Goal: Task Accomplishment & Management: Use online tool/utility

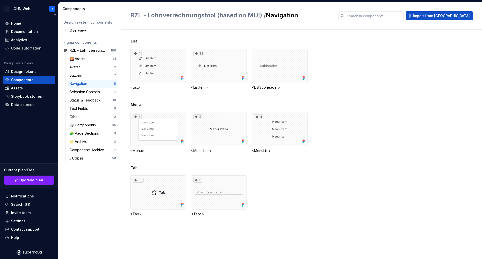
click at [31, 77] on div "Components" at bounding box center [22, 79] width 22 height 5
click at [26, 47] on div "Code automation" at bounding box center [26, 48] width 30 height 5
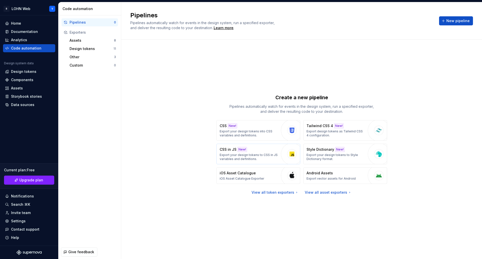
click at [242, 154] on p "Export your design tokens to CSS in JS variables and definitions." at bounding box center [249, 157] width 59 height 8
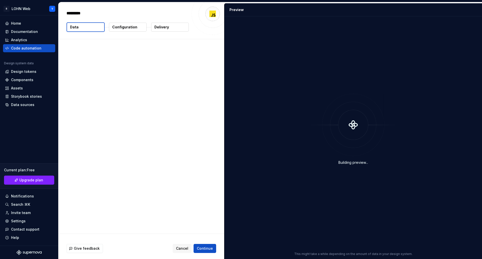
type textarea "*"
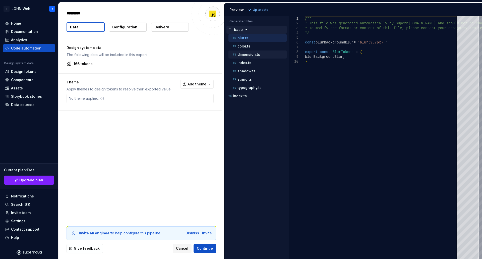
click at [250, 55] on p "dimension.ts" at bounding box center [248, 54] width 23 height 4
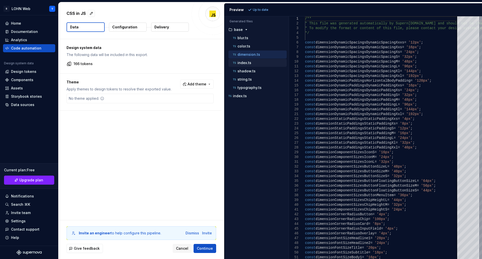
click at [247, 64] on p "index.ts" at bounding box center [244, 63] width 14 height 4
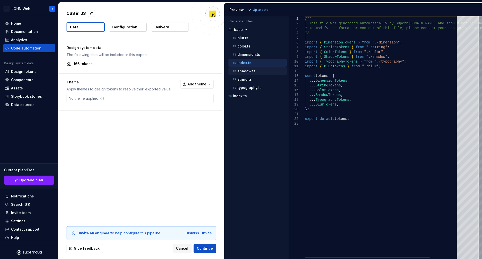
click at [247, 69] on p "shadow.ts" at bounding box center [246, 71] width 18 height 4
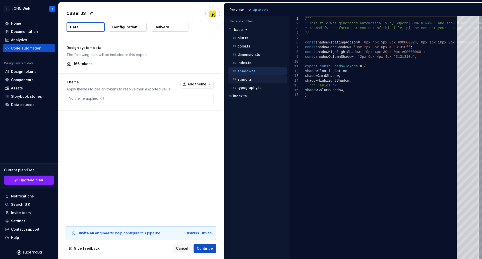
click at [245, 76] on div "string.ts" at bounding box center [257, 79] width 58 height 8
click at [244, 90] on div "typography.ts" at bounding box center [259, 87] width 55 height 5
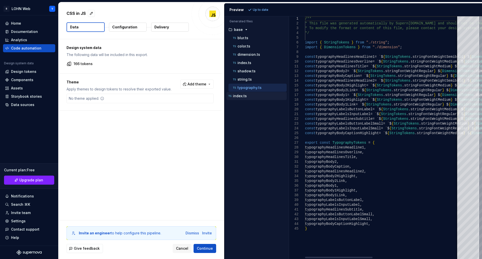
click at [242, 97] on p "index.ts" at bounding box center [240, 96] width 14 height 4
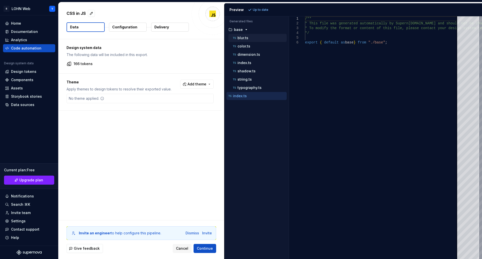
click at [241, 37] on p "blur.ts" at bounding box center [242, 38] width 11 height 4
type textarea "**********"
click at [204, 82] on span "Add theme" at bounding box center [197, 84] width 19 height 5
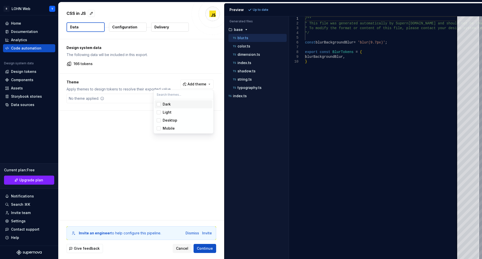
click at [157, 104] on div "Suggestions" at bounding box center [159, 104] width 4 height 4
click at [158, 112] on div "Suggestions" at bounding box center [159, 112] width 4 height 4
click at [158, 119] on div "Suggestions" at bounding box center [159, 120] width 4 height 4
click at [158, 128] on div "Suggestions" at bounding box center [159, 128] width 4 height 4
click at [188, 167] on html "R LOHN Web Y Home Documentation Analytics Code automation Design system data De…" at bounding box center [241, 129] width 482 height 259
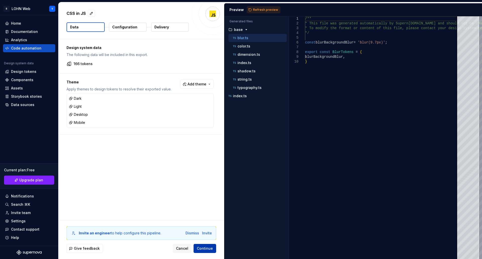
click at [205, 247] on span "Continue" at bounding box center [205, 248] width 16 height 5
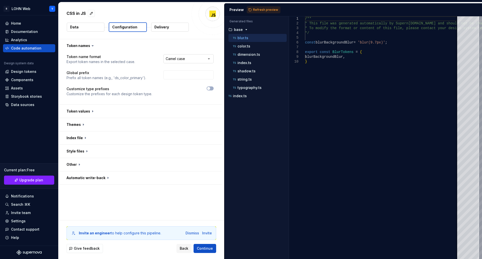
click at [207, 59] on html "**********" at bounding box center [241, 129] width 482 height 259
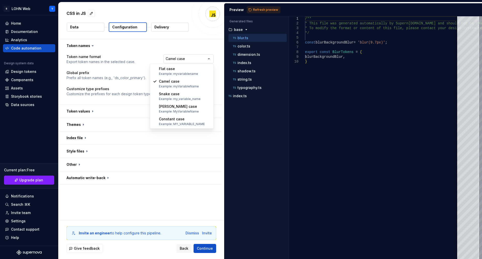
click at [207, 59] on html "**********" at bounding box center [241, 129] width 482 height 259
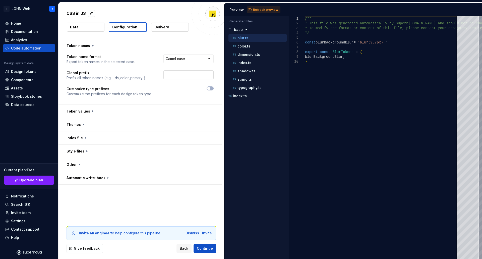
click at [176, 75] on input "text" at bounding box center [188, 74] width 50 height 9
click at [175, 74] on input "text" at bounding box center [188, 74] width 50 height 9
click at [211, 88] on button "button" at bounding box center [210, 88] width 7 height 4
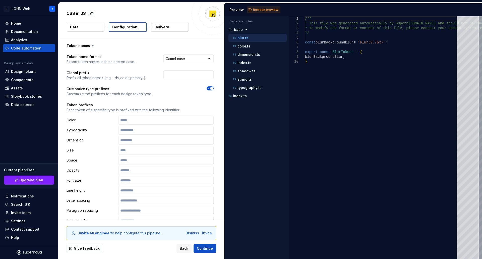
click at [209, 89] on icon "button" at bounding box center [209, 88] width 4 height 3
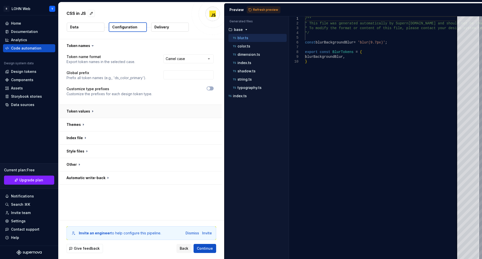
click at [78, 111] on button "button" at bounding box center [139, 111] width 163 height 13
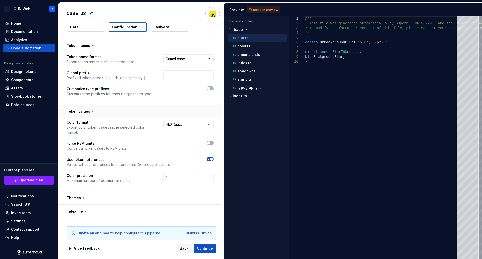
click at [78, 111] on button "button" at bounding box center [139, 111] width 163 height 13
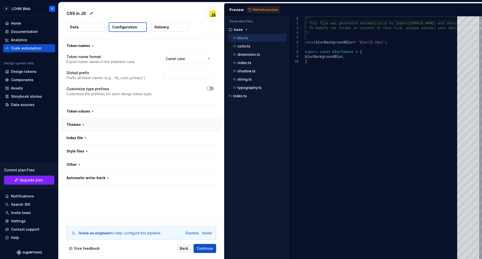
click at [76, 126] on button "button" at bounding box center [139, 124] width 163 height 13
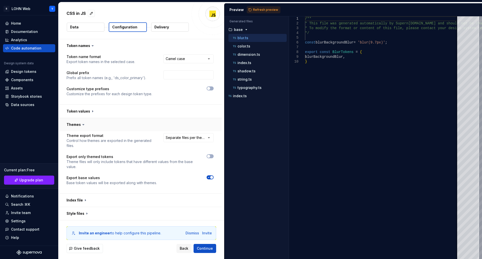
click at [76, 126] on button "button" at bounding box center [139, 124] width 163 height 13
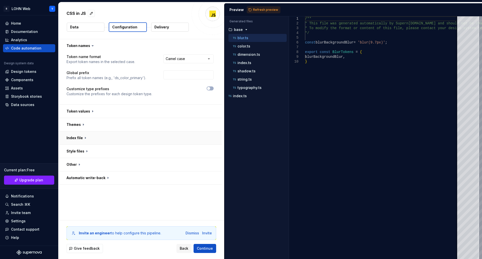
click at [74, 139] on button "button" at bounding box center [139, 137] width 163 height 13
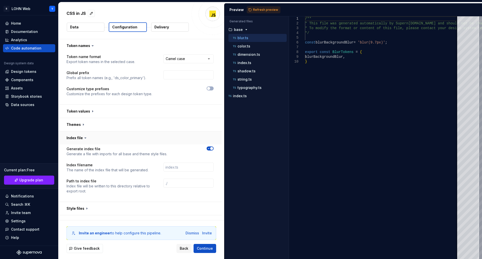
click at [74, 139] on button "button" at bounding box center [139, 137] width 163 height 13
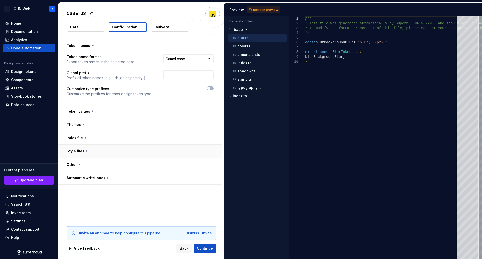
click at [75, 152] on button "button" at bounding box center [139, 151] width 163 height 13
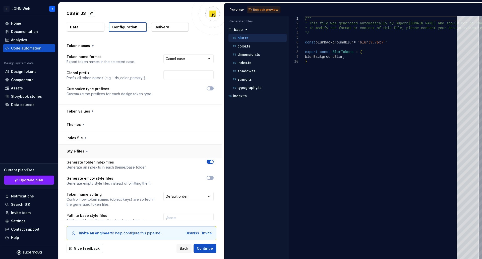
click at [74, 153] on button "button" at bounding box center [139, 151] width 163 height 13
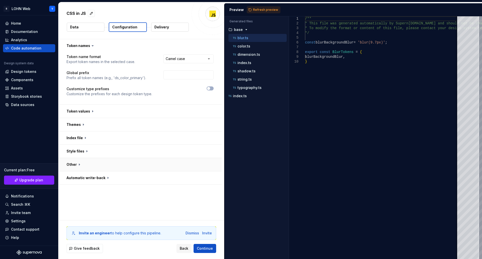
click at [74, 162] on button "button" at bounding box center [139, 164] width 163 height 13
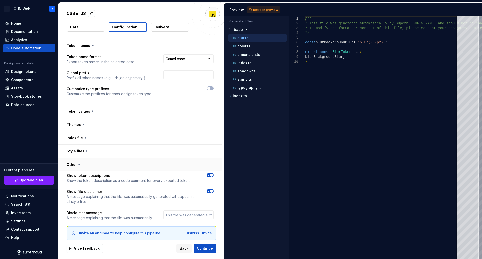
click at [74, 162] on button "button" at bounding box center [139, 164] width 163 height 13
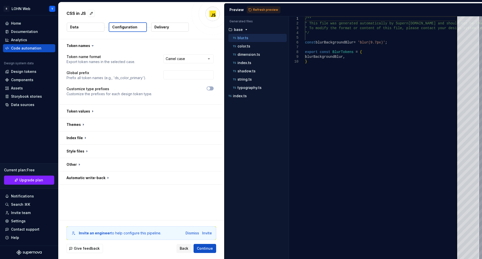
click at [91, 26] on button "Data" at bounding box center [86, 27] width 38 height 9
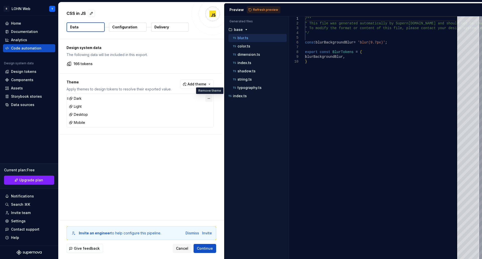
click at [210, 98] on button "button" at bounding box center [208, 98] width 7 height 7
click at [210, 103] on button "button" at bounding box center [208, 106] width 7 height 7
click at [210, 98] on div "No theme applied." at bounding box center [140, 99] width 147 height 10
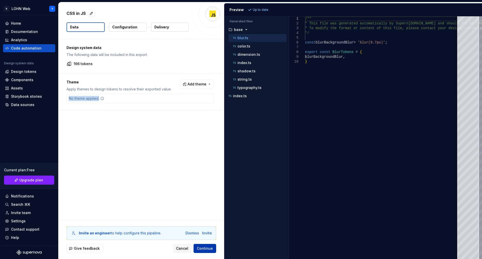
click at [206, 248] on span "Continue" at bounding box center [205, 248] width 16 height 5
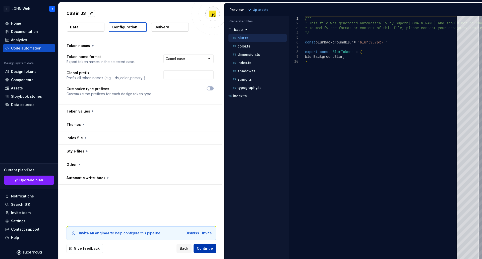
click at [206, 248] on span "Continue" at bounding box center [205, 248] width 16 height 5
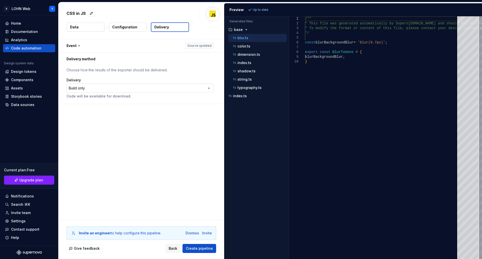
click at [167, 88] on html "**********" at bounding box center [241, 129] width 482 height 259
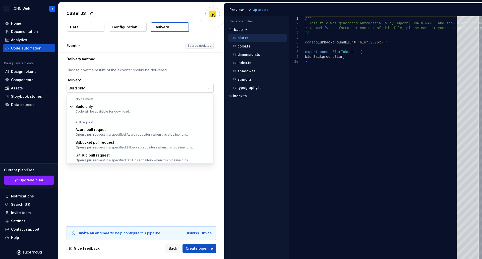
click at [167, 88] on html "**********" at bounding box center [241, 129] width 482 height 259
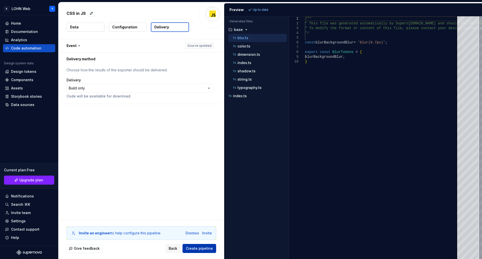
click at [197, 249] on span "Create pipeline" at bounding box center [199, 248] width 27 height 5
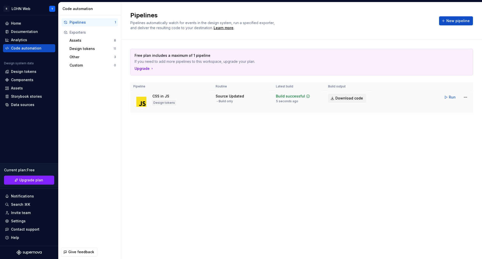
click at [347, 99] on span "Download code" at bounding box center [349, 98] width 28 height 5
click at [452, 99] on span "Run" at bounding box center [452, 97] width 7 height 5
click at [35, 47] on div "Code automation" at bounding box center [26, 48] width 30 height 5
click at [27, 105] on div "Data sources" at bounding box center [22, 104] width 23 height 5
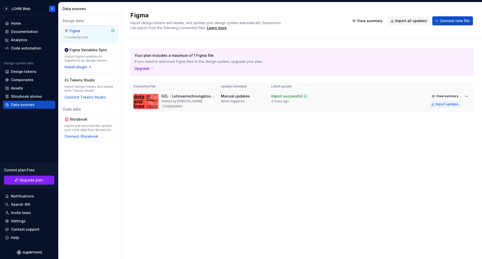
click at [450, 105] on div "Import updates" at bounding box center [447, 104] width 23 height 4
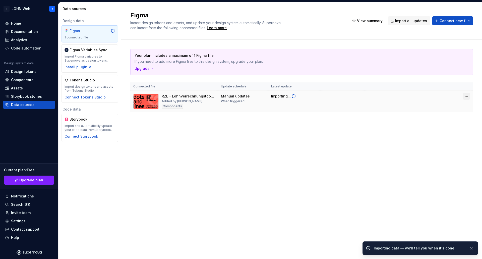
click at [468, 96] on html "R LOHN Web Y Home Documentation Analytics Code automation Design system data De…" at bounding box center [241, 129] width 482 height 259
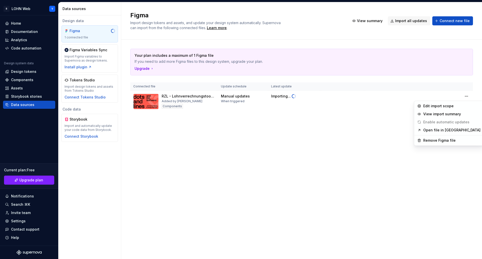
click at [366, 171] on html "R LOHN Web Y Home Documentation Analytics Code automation Design system data De…" at bounding box center [241, 129] width 482 height 259
